Goal: Task Accomplishment & Management: Manage account settings

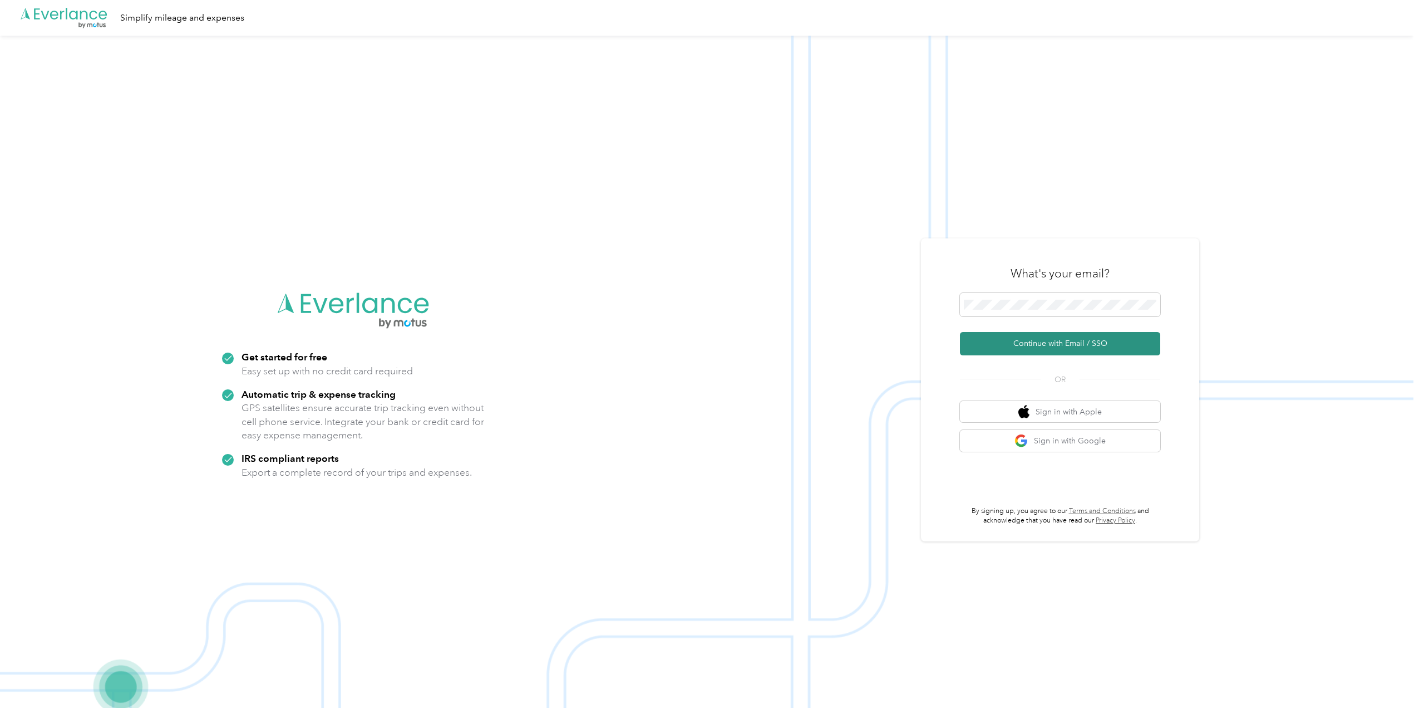
click at [1039, 344] on button "Continue with Email / SSO" at bounding box center [1060, 343] width 200 height 23
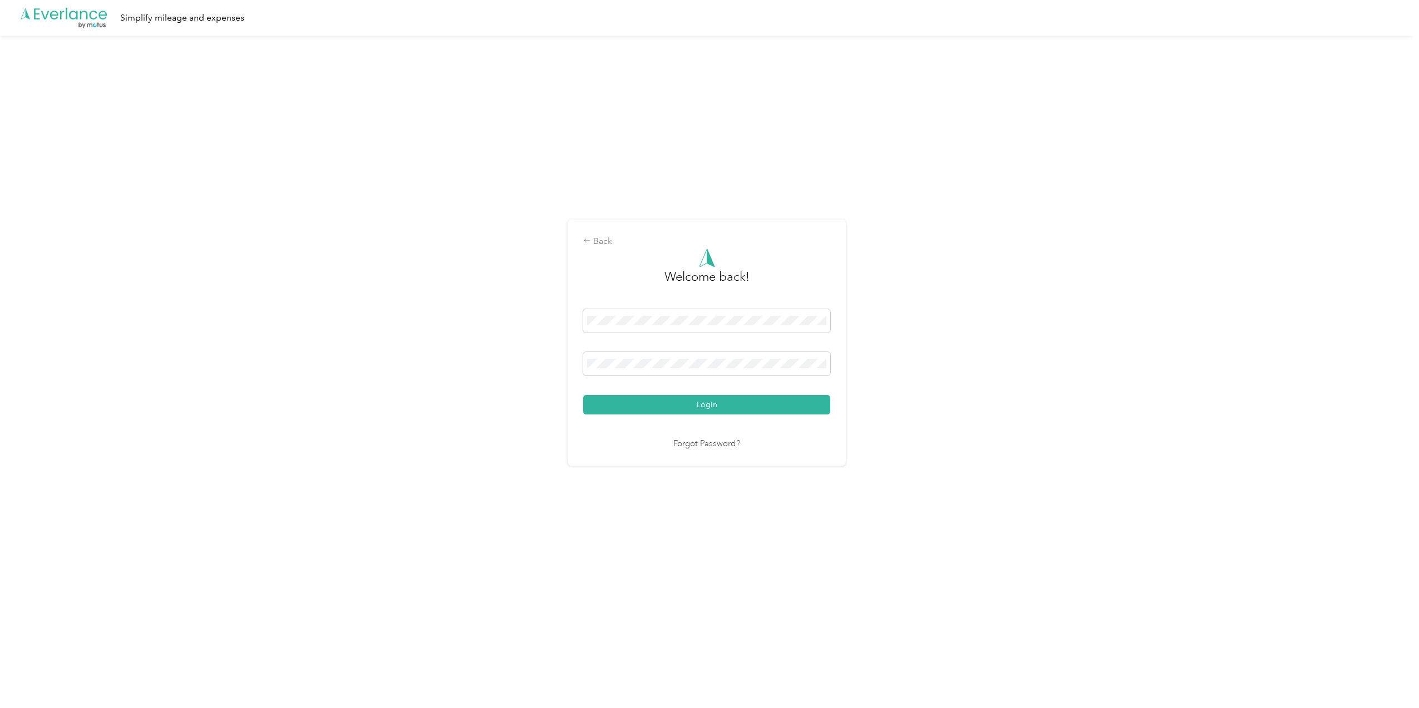
click at [666, 395] on button "Login" at bounding box center [706, 404] width 247 height 19
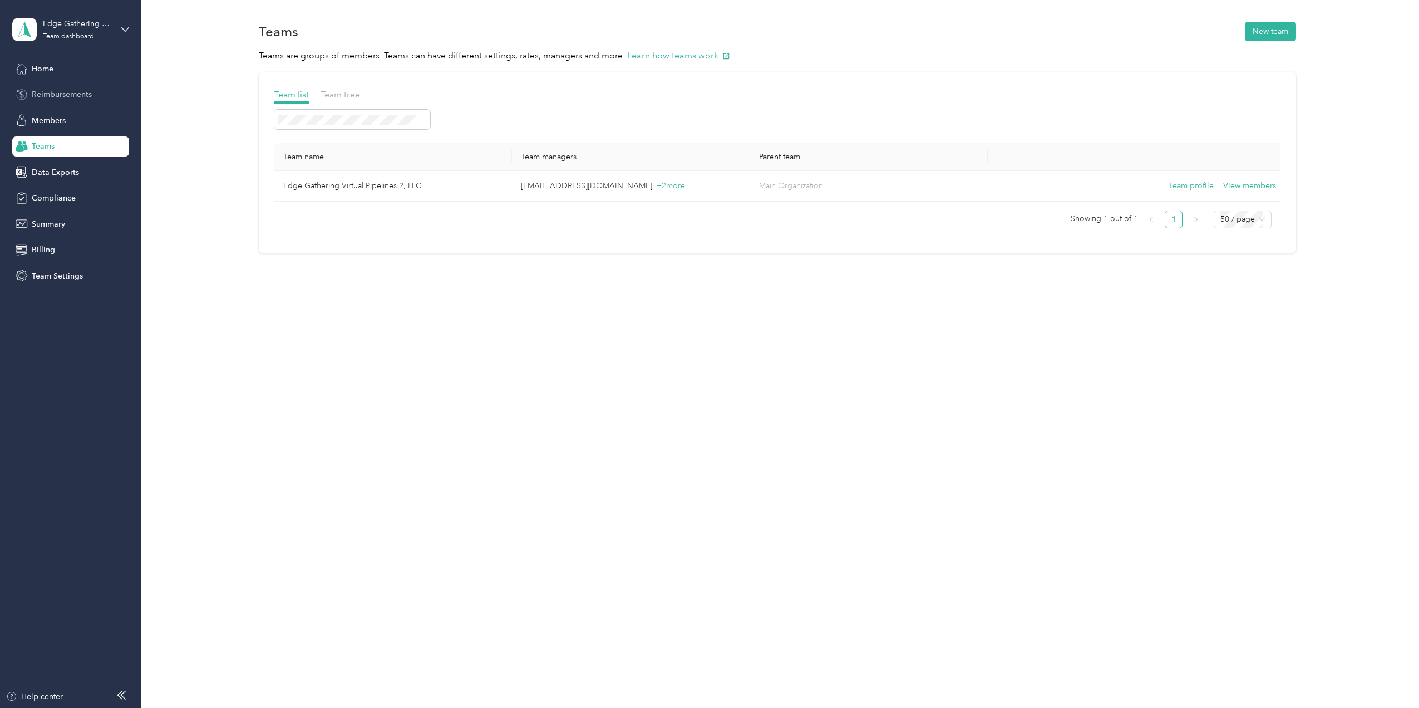
click at [58, 92] on span "Reimbursements" at bounding box center [62, 95] width 60 height 12
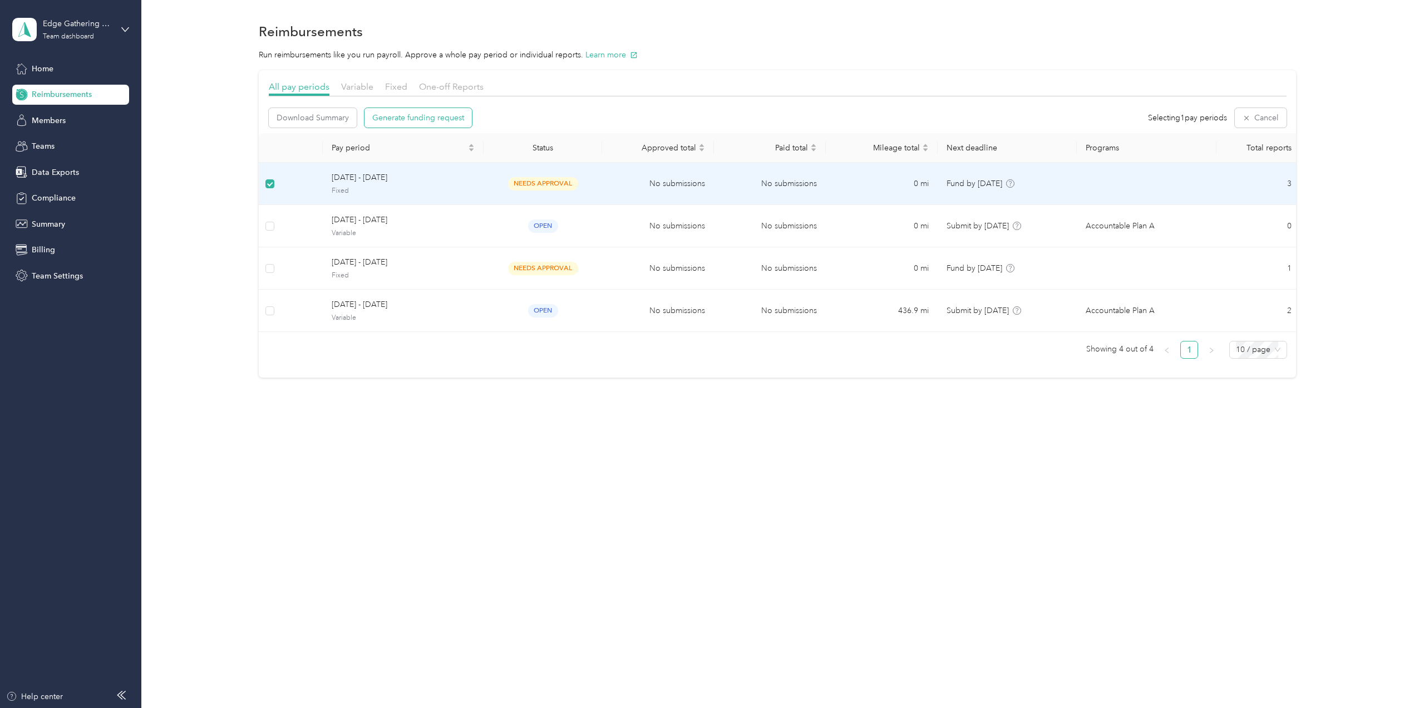
click at [433, 118] on span "Generate funding request" at bounding box center [418, 118] width 92 height 12
click at [370, 189] on span "Fixed" at bounding box center [403, 193] width 143 height 10
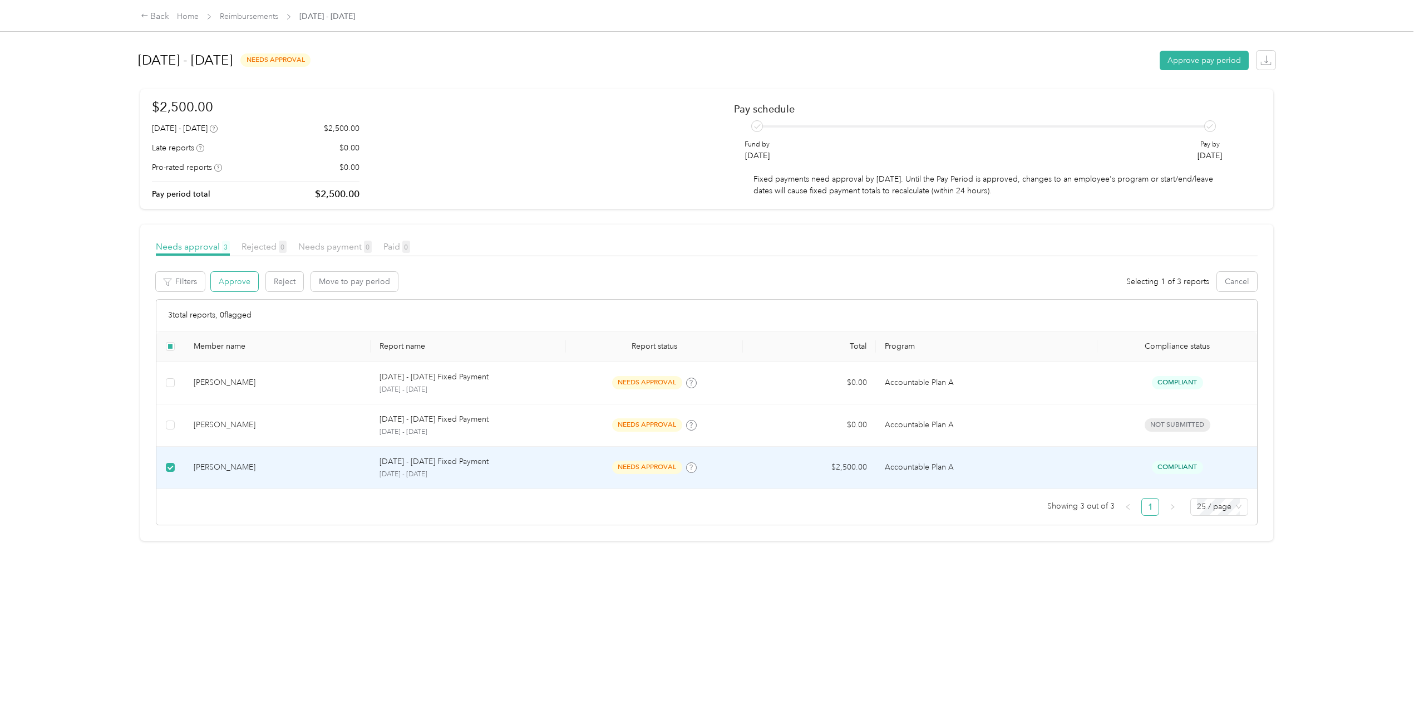
click at [235, 280] on button "Approve" at bounding box center [234, 281] width 47 height 19
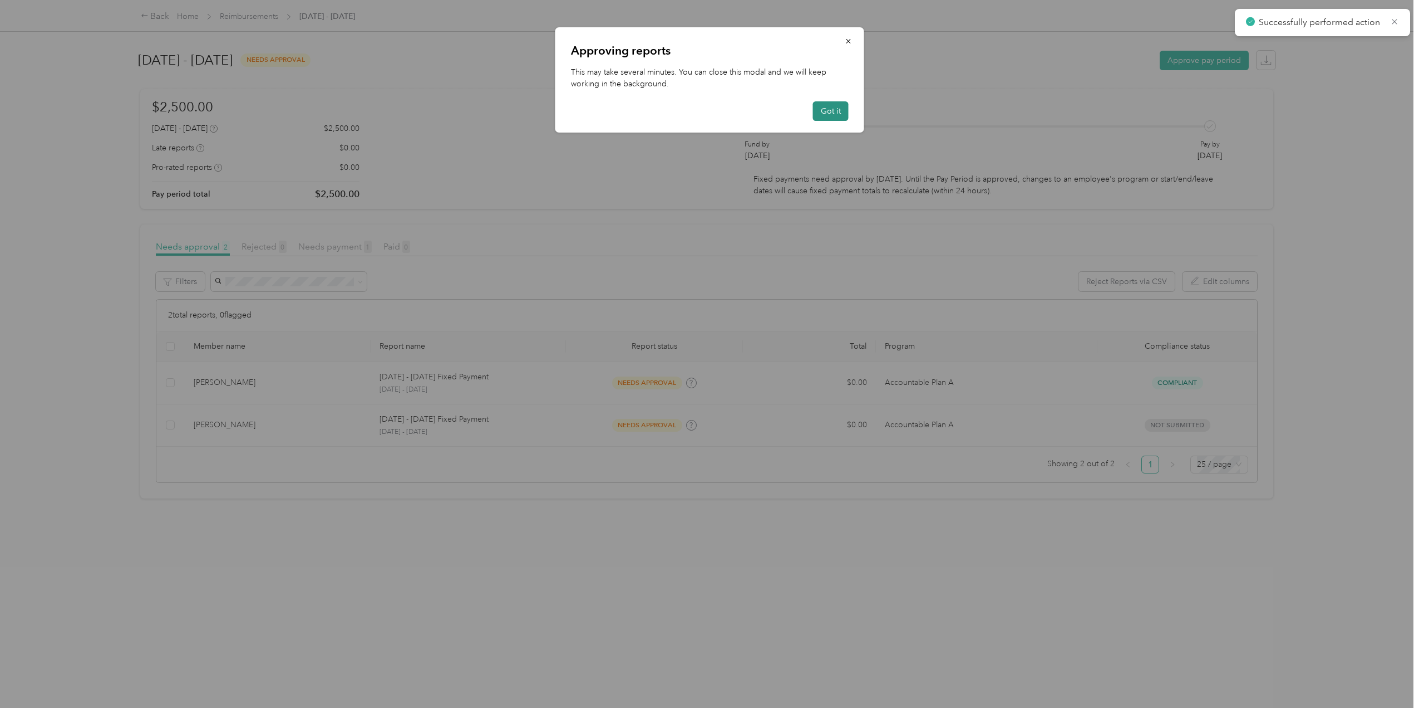
click at [841, 110] on button "Got it" at bounding box center [831, 110] width 36 height 19
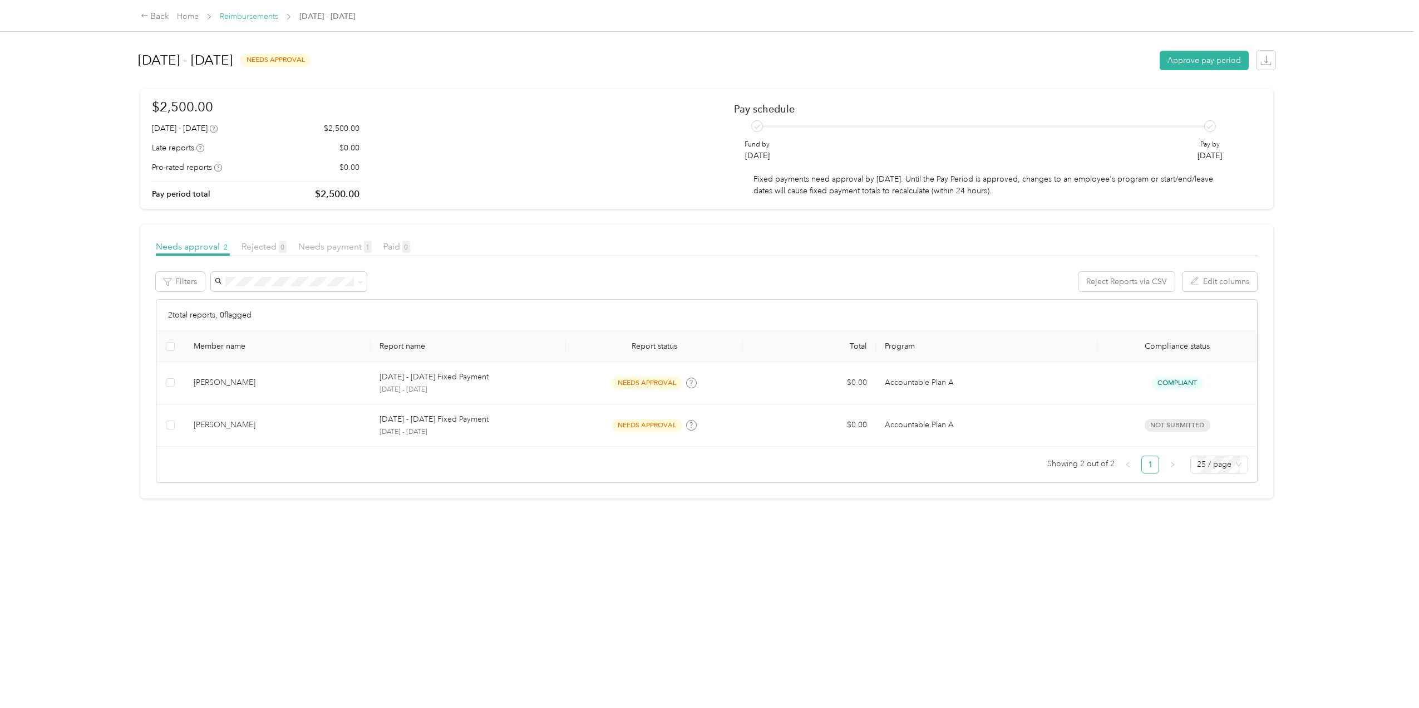
click at [250, 17] on link "Reimbursements" at bounding box center [249, 16] width 58 height 9
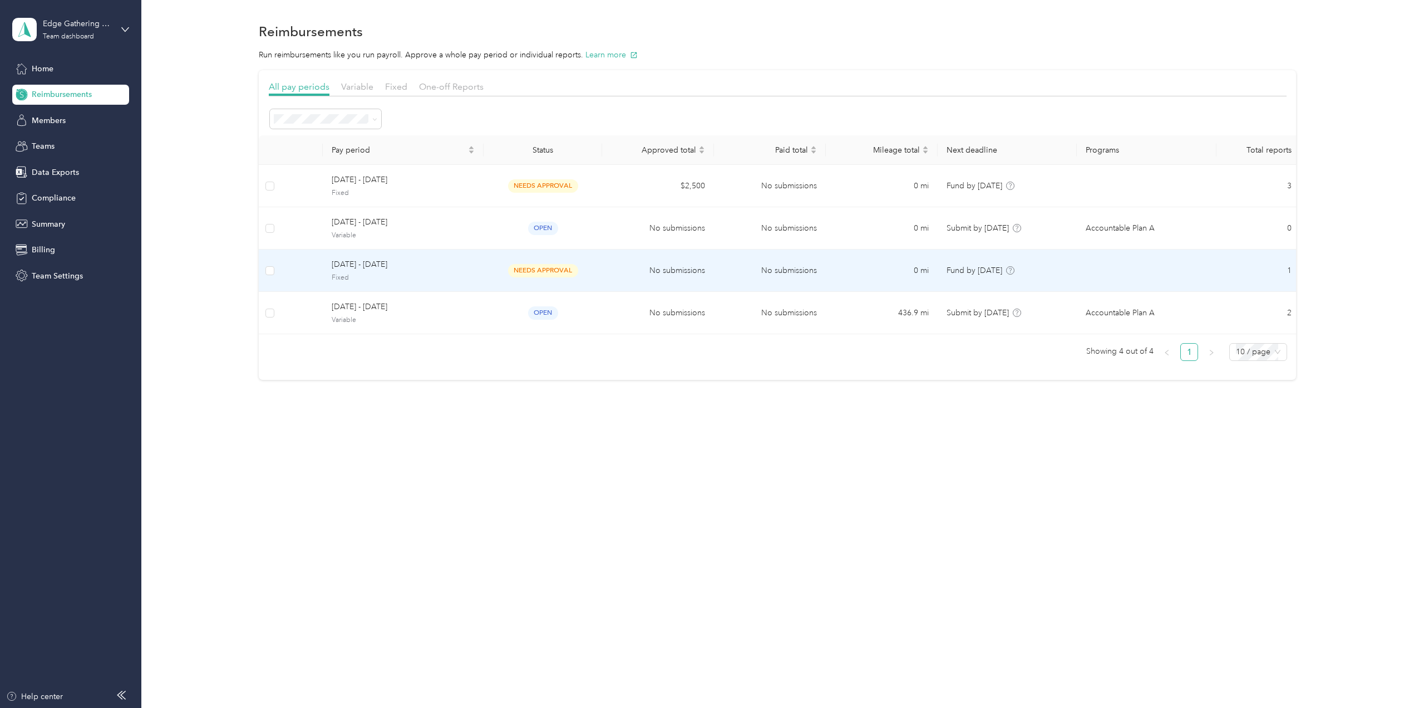
click at [361, 266] on span "[DATE] - [DATE]" at bounding box center [403, 264] width 143 height 12
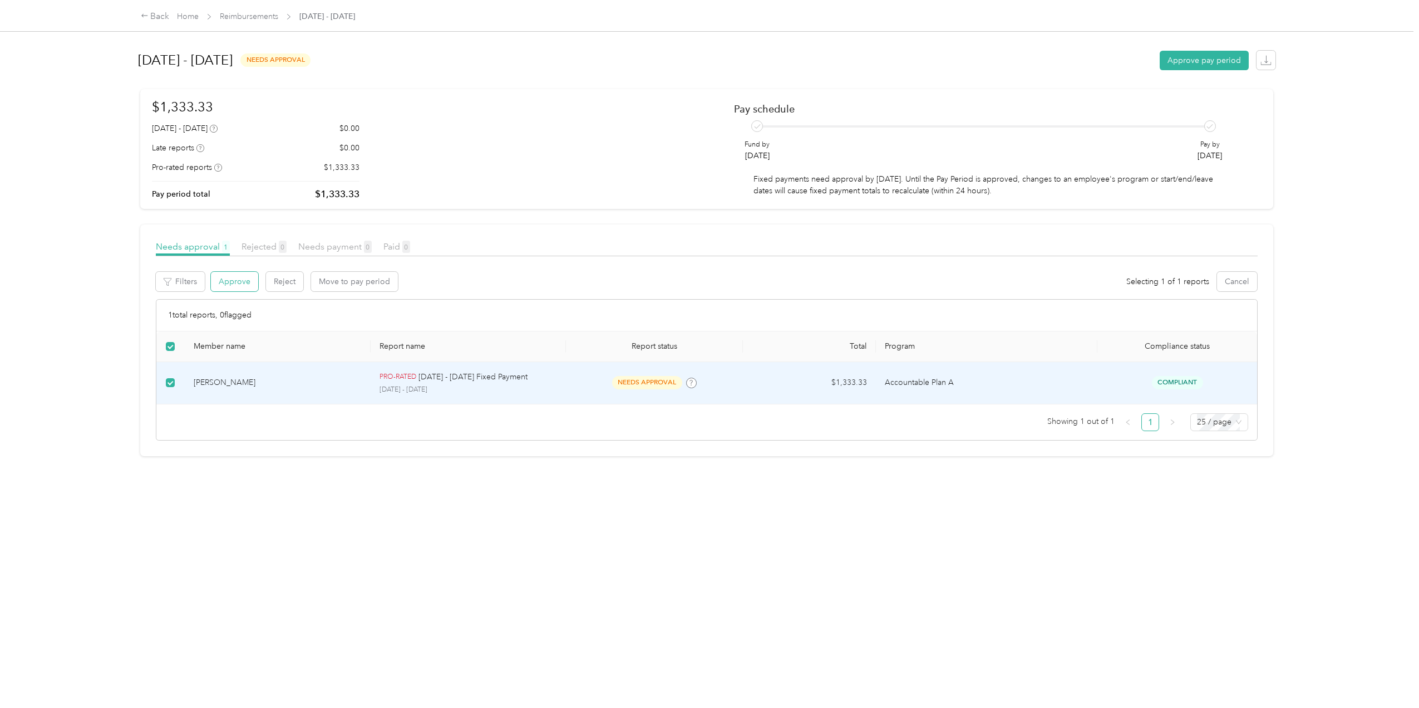
click at [234, 282] on button "Approve" at bounding box center [234, 281] width 47 height 19
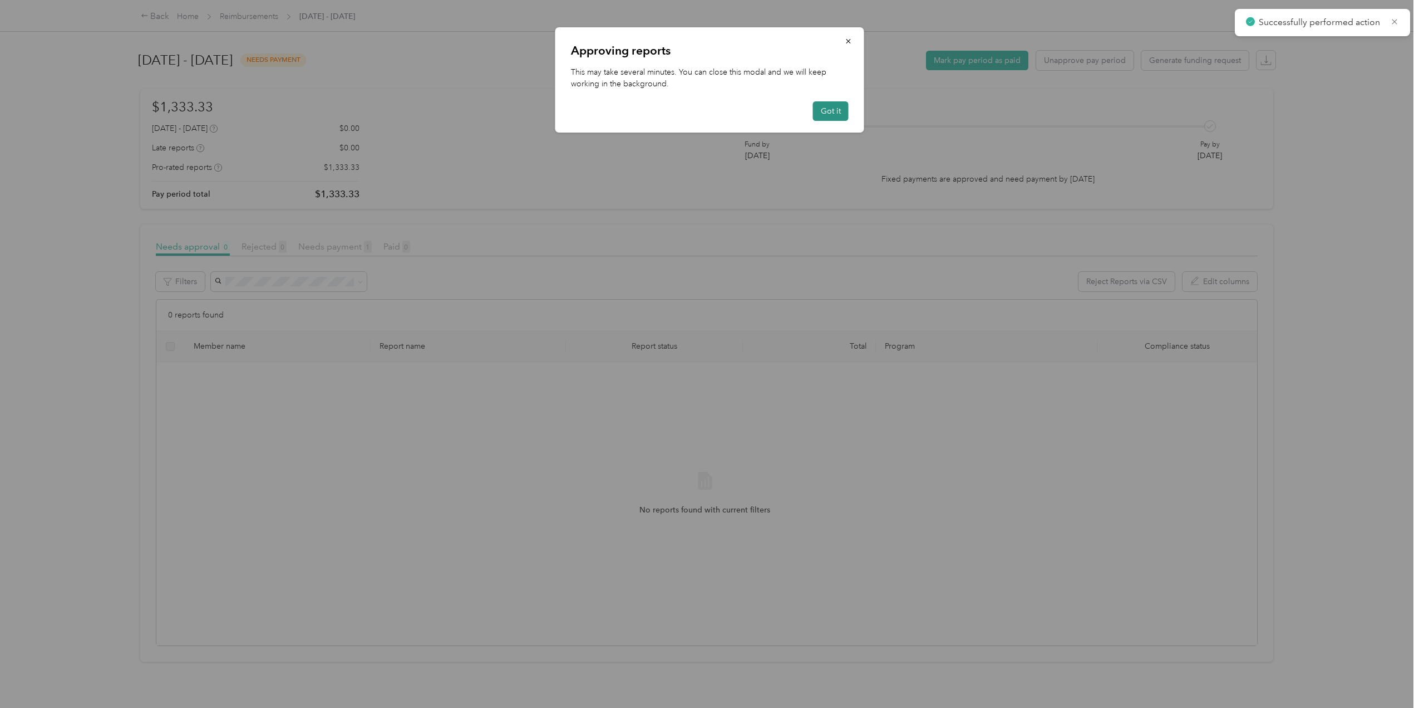
click at [831, 107] on button "Got it" at bounding box center [831, 110] width 36 height 19
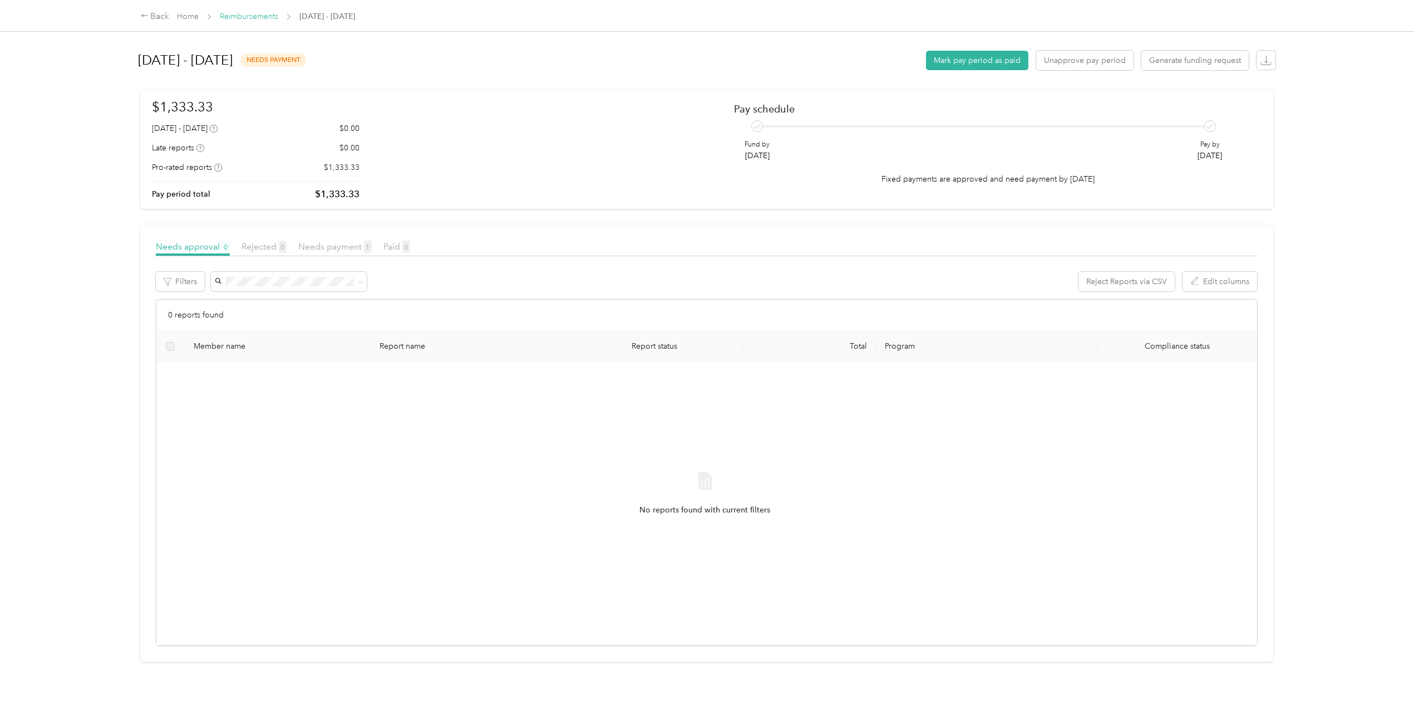
click at [256, 16] on link "Reimbursements" at bounding box center [249, 16] width 58 height 9
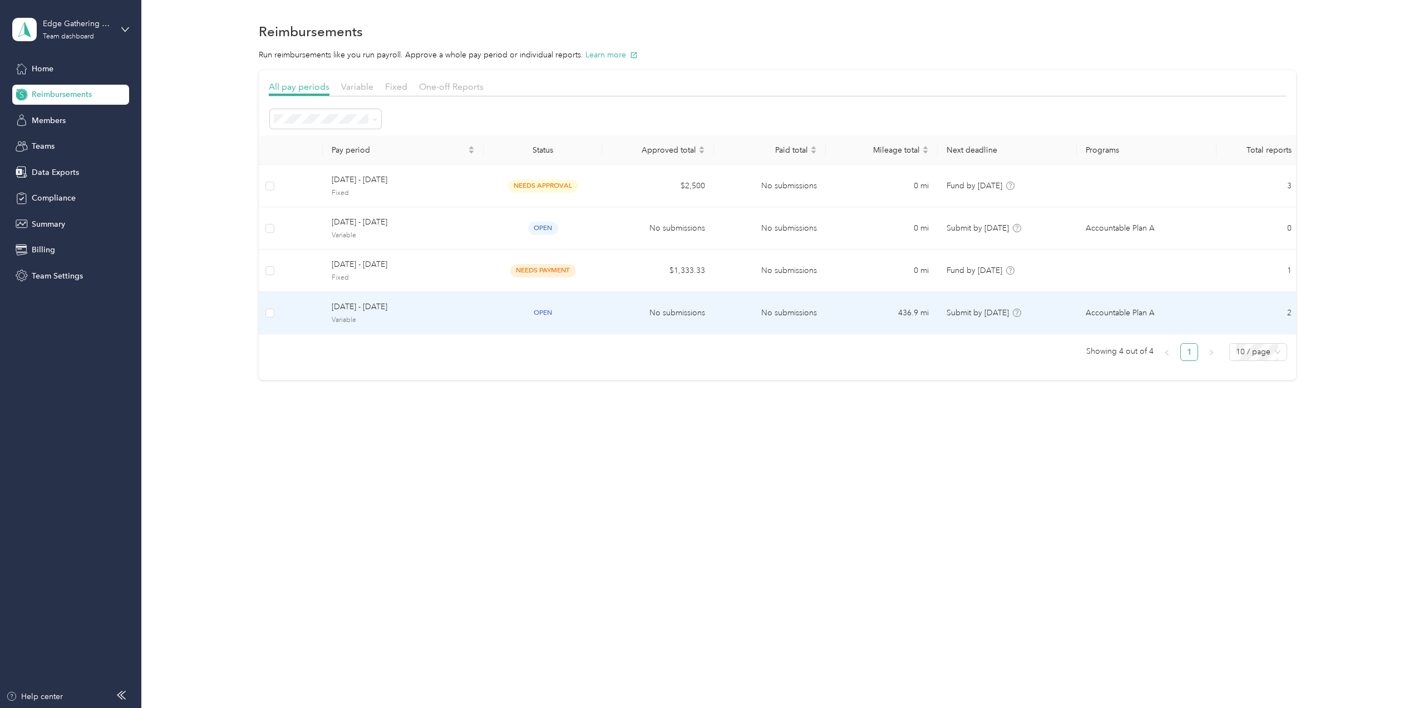
click at [470, 309] on span "[DATE] - [DATE]" at bounding box center [403, 307] width 143 height 12
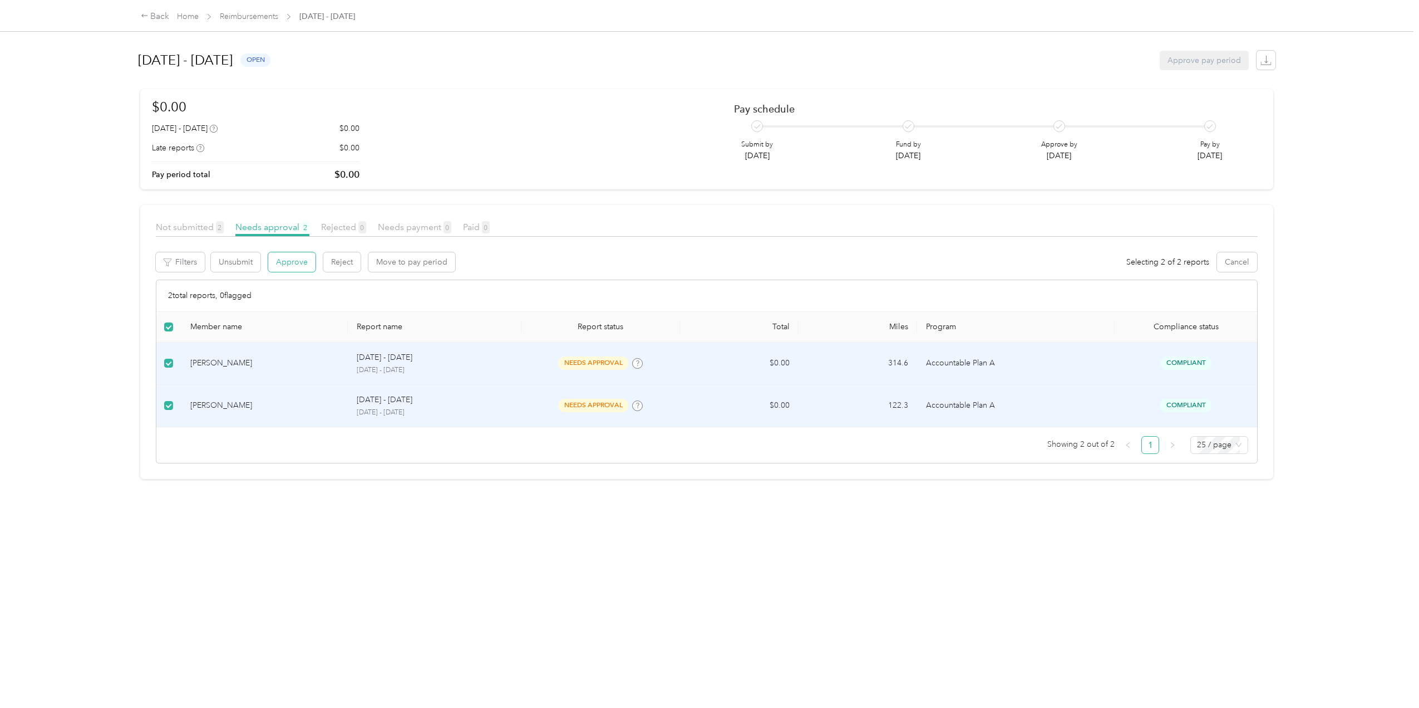
click at [291, 261] on button "Approve" at bounding box center [291, 261] width 47 height 19
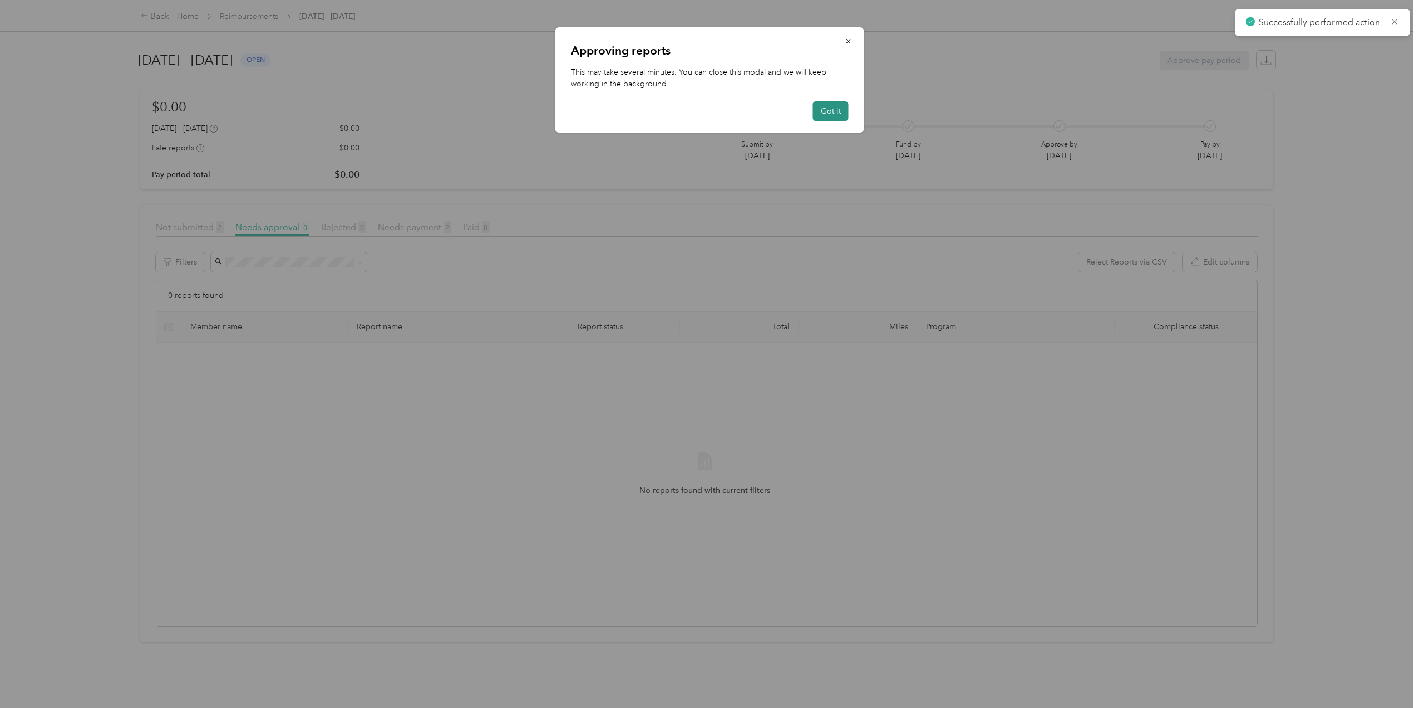
click at [825, 113] on button "Got it" at bounding box center [831, 110] width 36 height 19
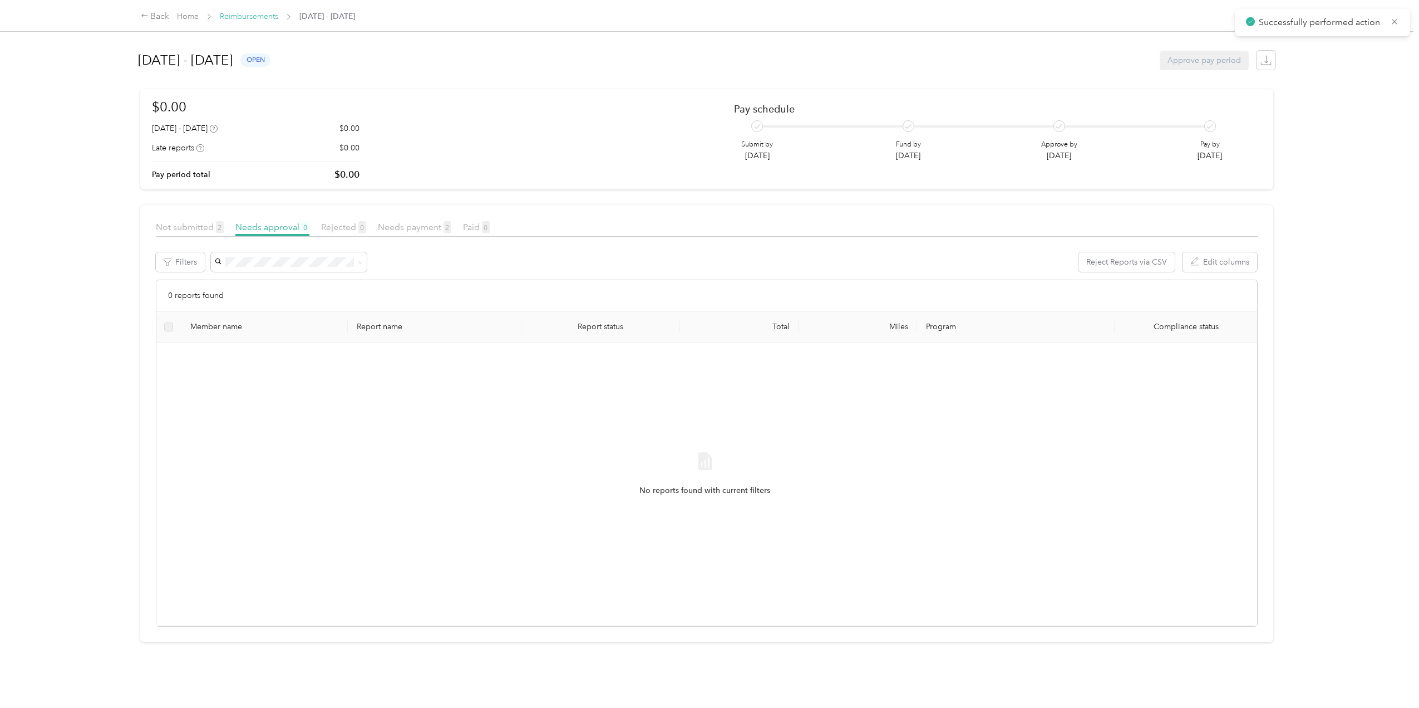
click at [247, 18] on link "Reimbursements" at bounding box center [249, 16] width 58 height 9
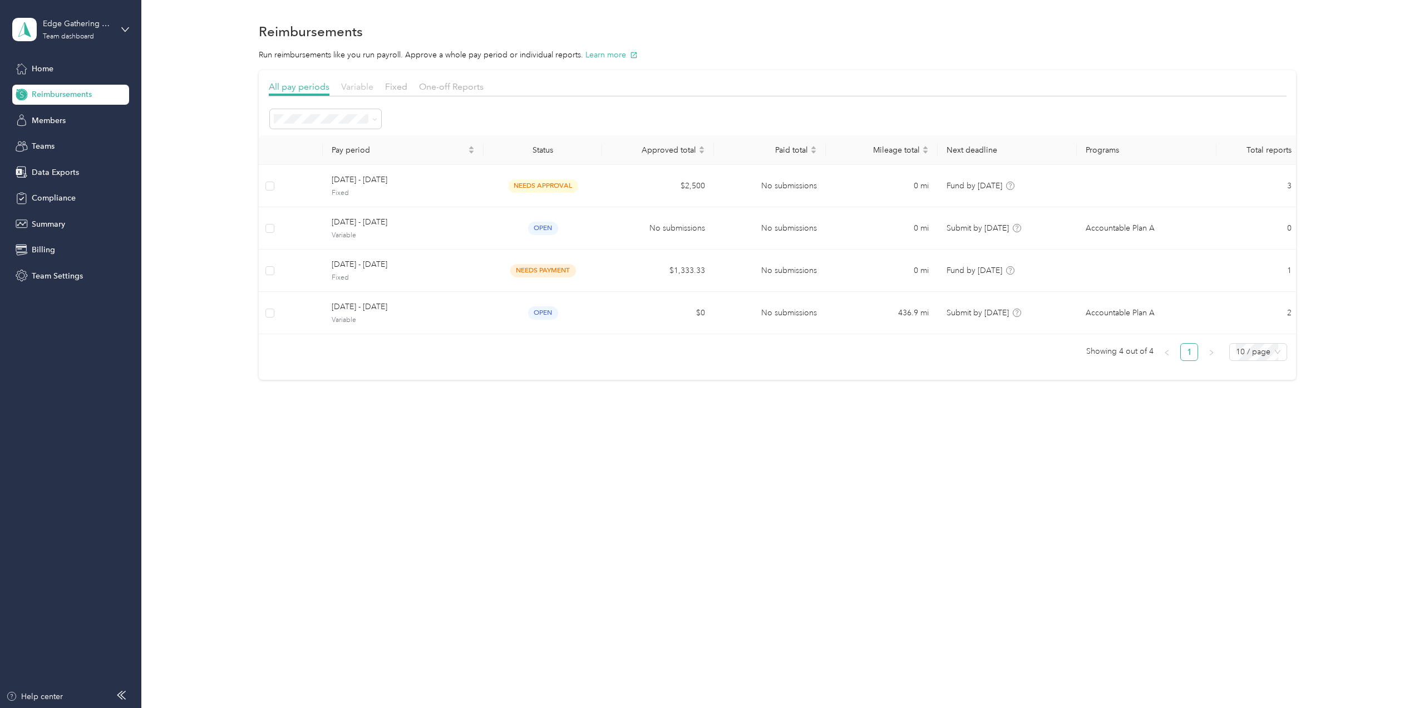
click at [354, 85] on span "Variable" at bounding box center [357, 86] width 32 height 11
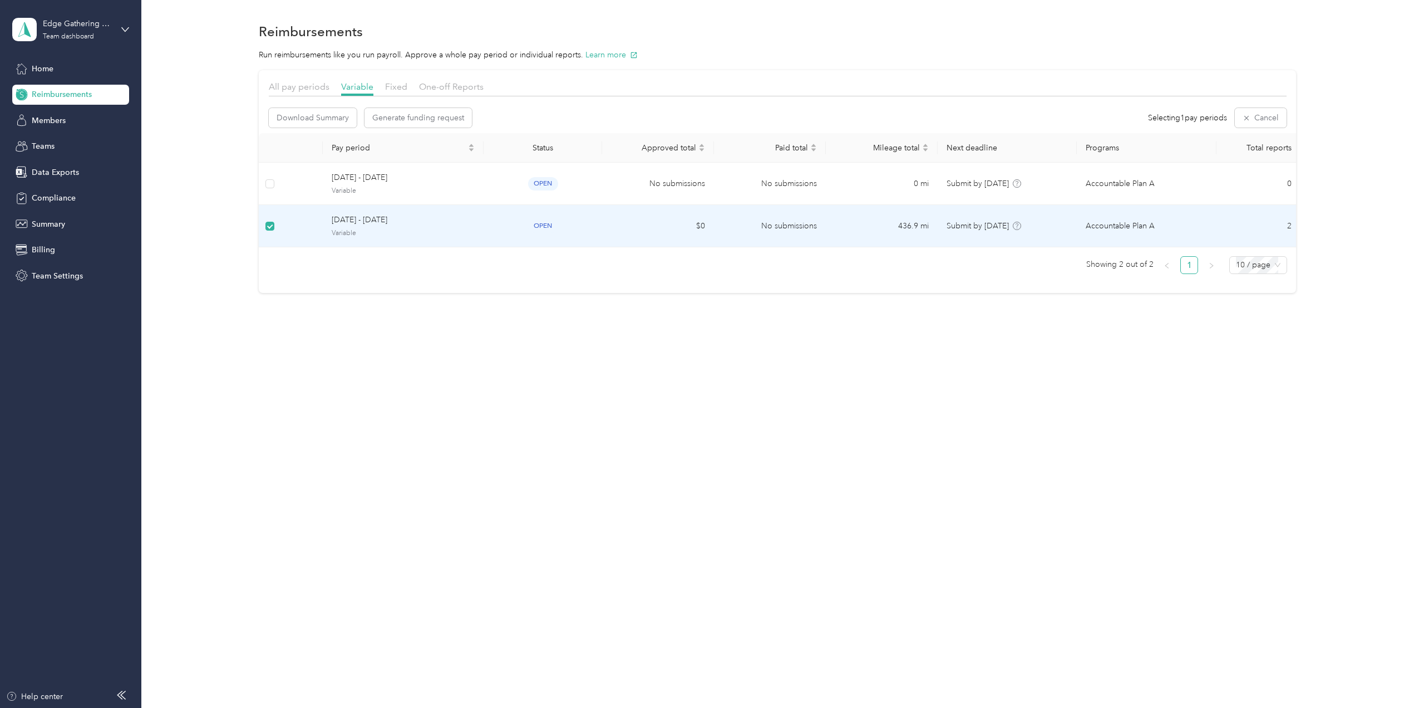
click at [460, 235] on span "Variable" at bounding box center [403, 233] width 143 height 10
click at [386, 87] on span "Fixed" at bounding box center [396, 86] width 22 height 11
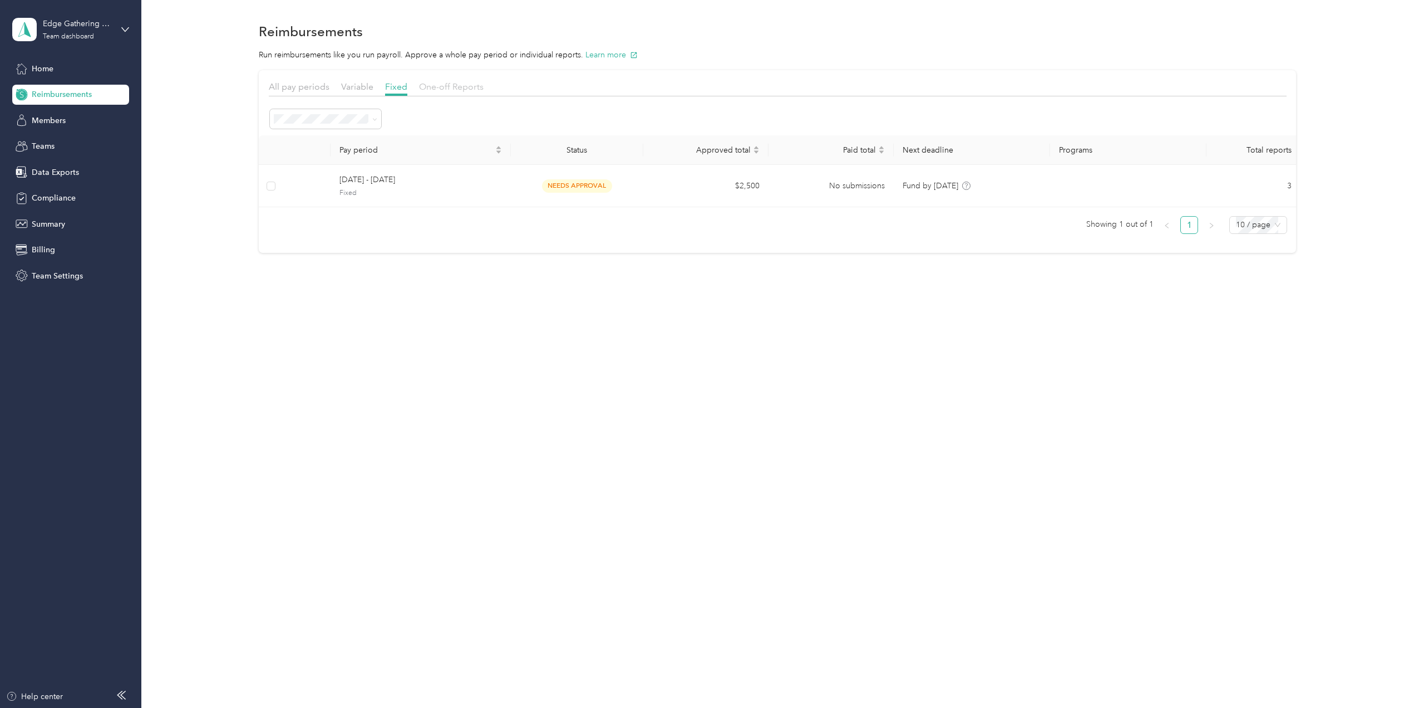
click at [453, 85] on span "One-off Reports" at bounding box center [451, 86] width 65 height 11
